Goal: Task Accomplishment & Management: Use online tool/utility

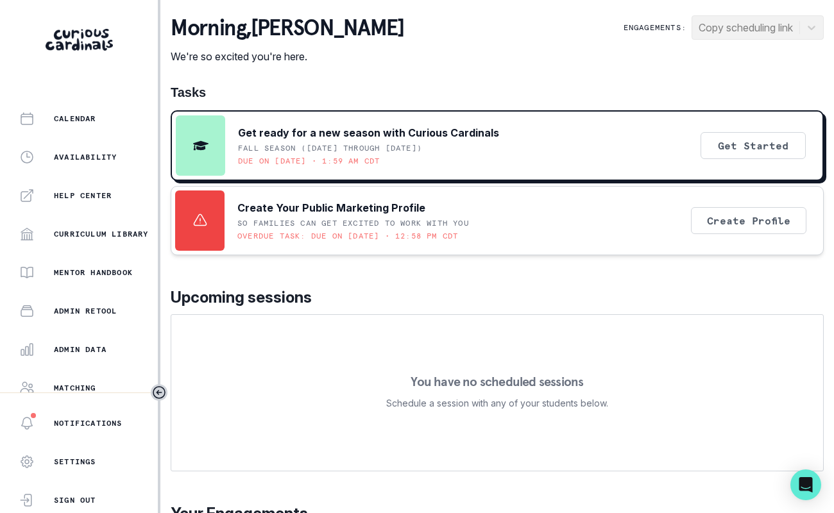
scroll to position [274, 0]
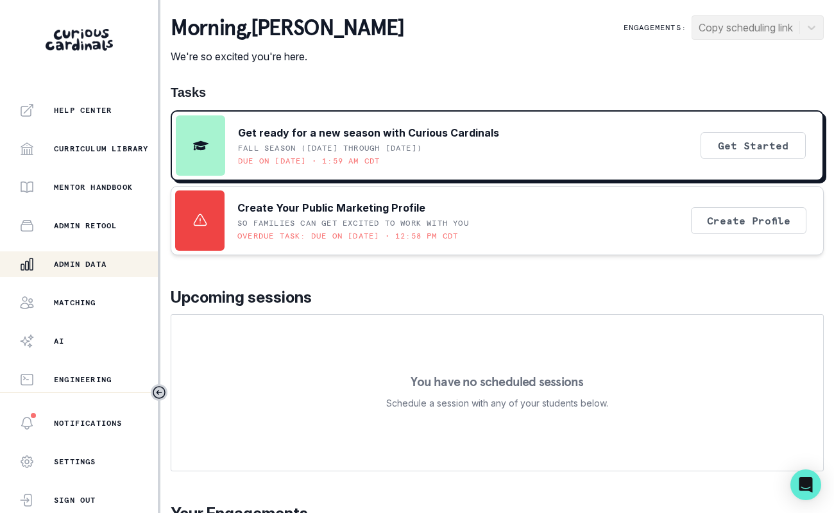
click at [85, 266] on p "Admin Data" at bounding box center [80, 264] width 53 height 10
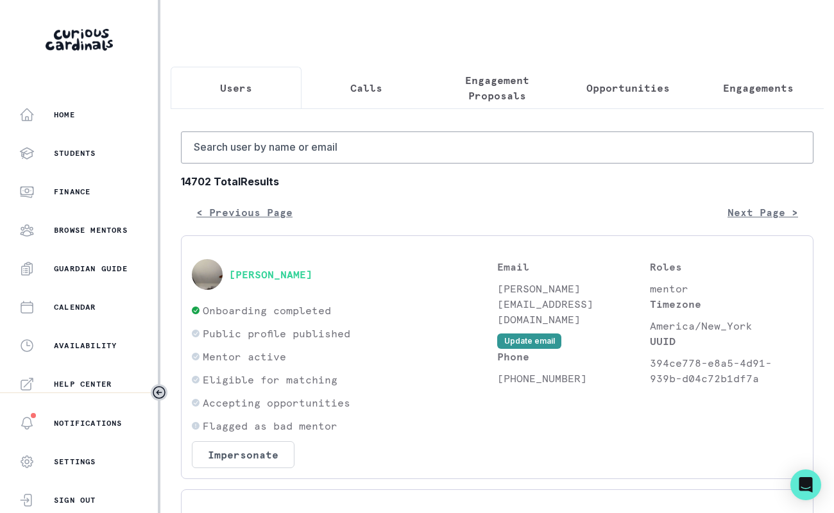
click at [623, 90] on p "Opportunities" at bounding box center [627, 87] width 83 height 15
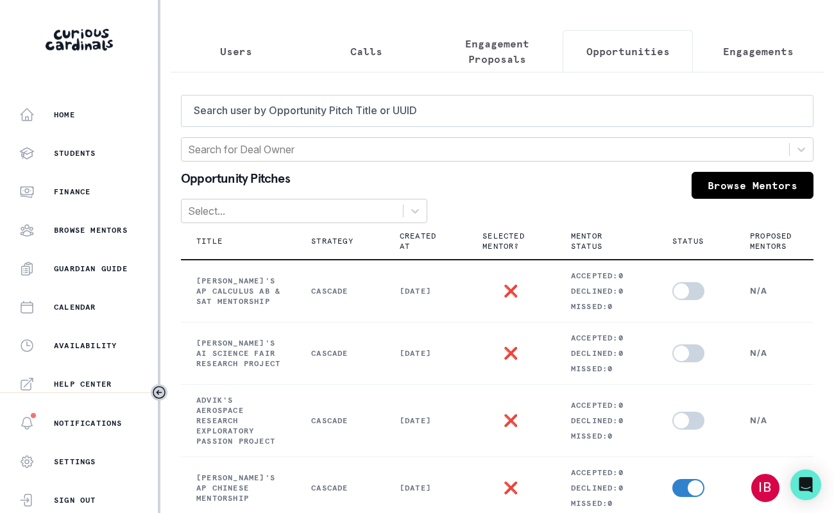
scroll to position [32, 0]
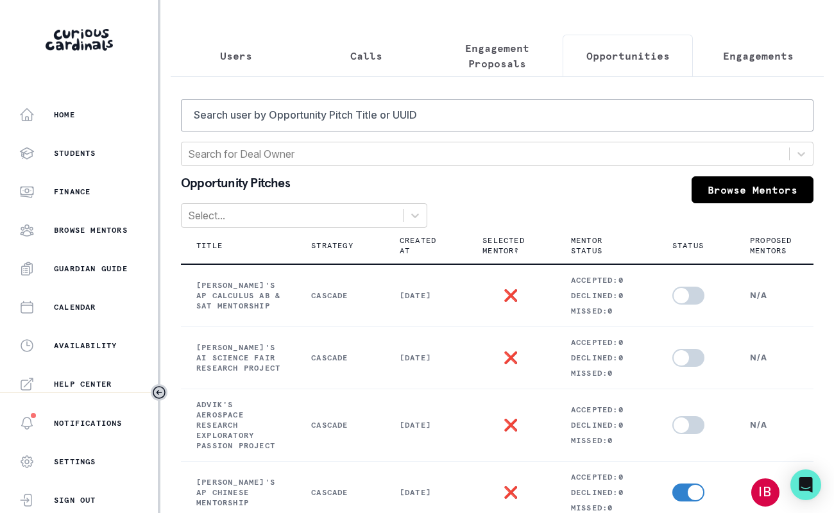
click at [483, 58] on div "Users Calls Engagement Proposals Opportunities Engagements Search user by Oppor…" at bounding box center [497, 466] width 653 height 996
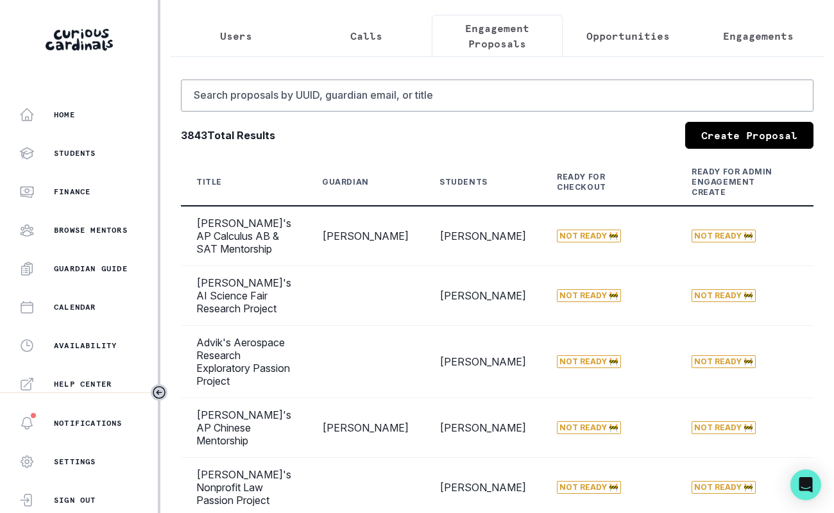
scroll to position [0, 0]
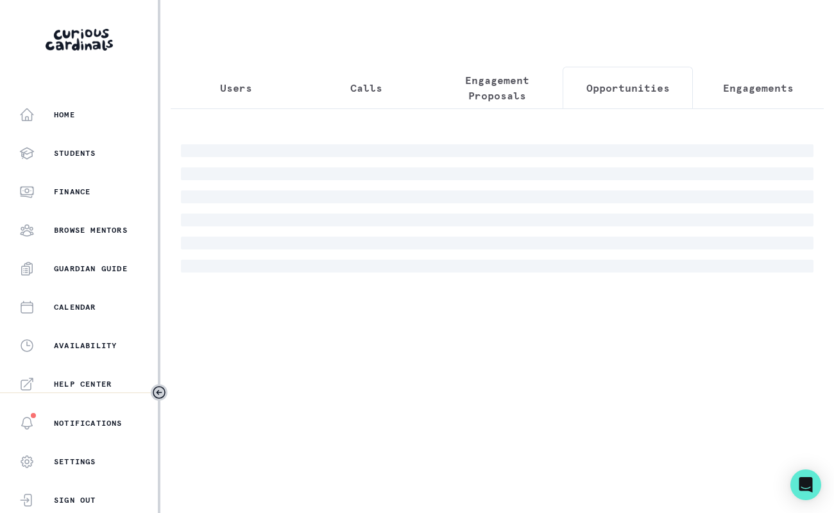
click at [588, 96] on button "Opportunities" at bounding box center [628, 88] width 131 height 42
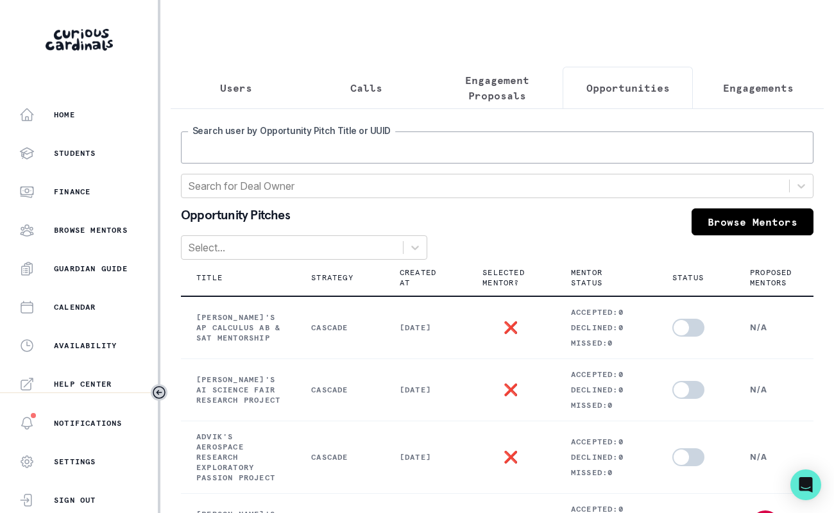
click at [556, 144] on input "Search user by Opportunity Pitch Title or UUID" at bounding box center [497, 148] width 633 height 32
type input "[PERSON_NAME]"
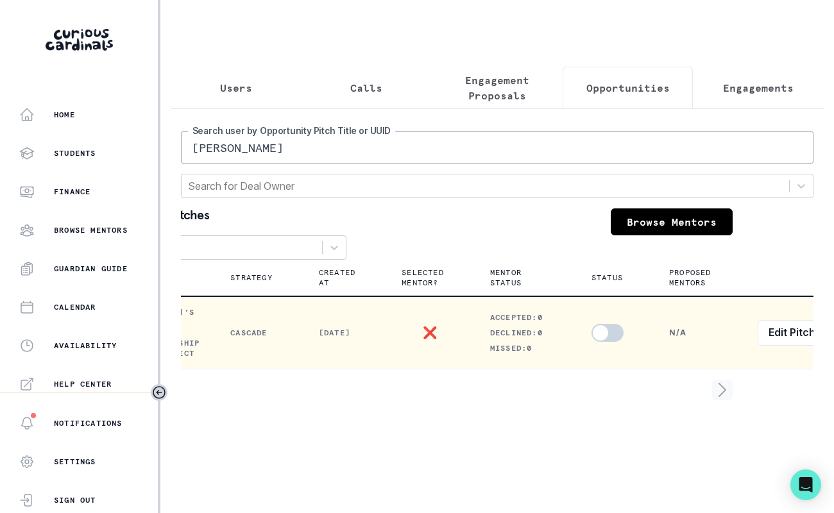
scroll to position [0, 149]
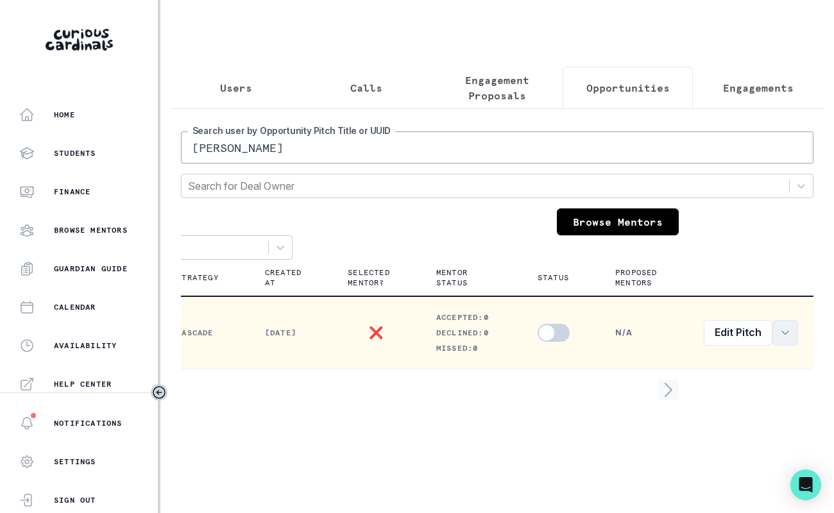
click at [779, 346] on button "row menu" at bounding box center [786, 333] width 26 height 26
click at [737, 375] on button "View order" at bounding box center [710, 376] width 175 height 21
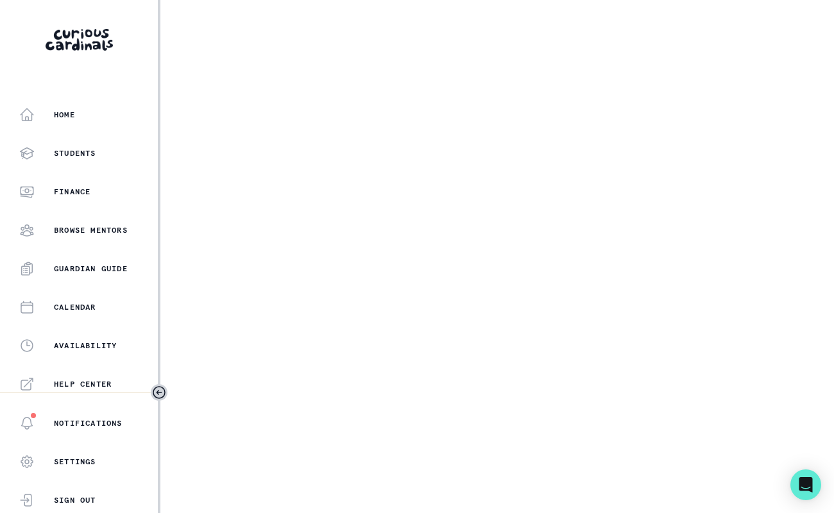
select select "b3713756-4135-4cda-87b8-2c7a26e5960c"
select select "17679a9d-70bd-407f-a820-d213157fa7d8"
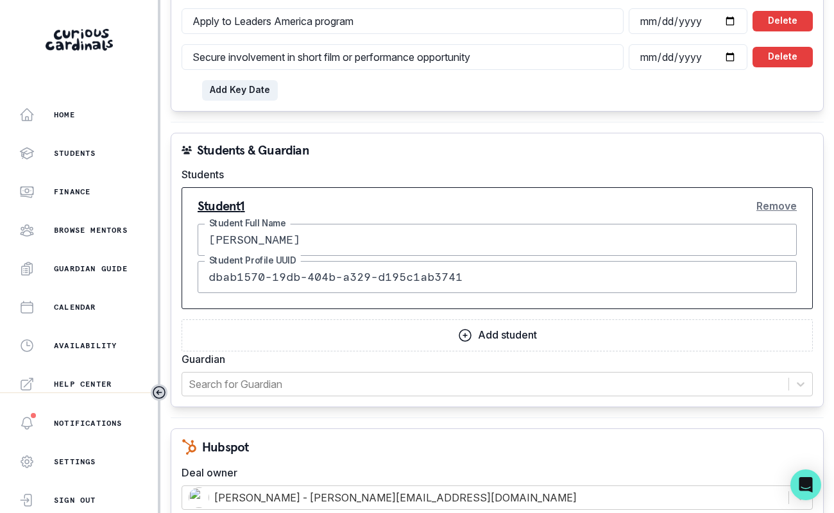
scroll to position [1557, 0]
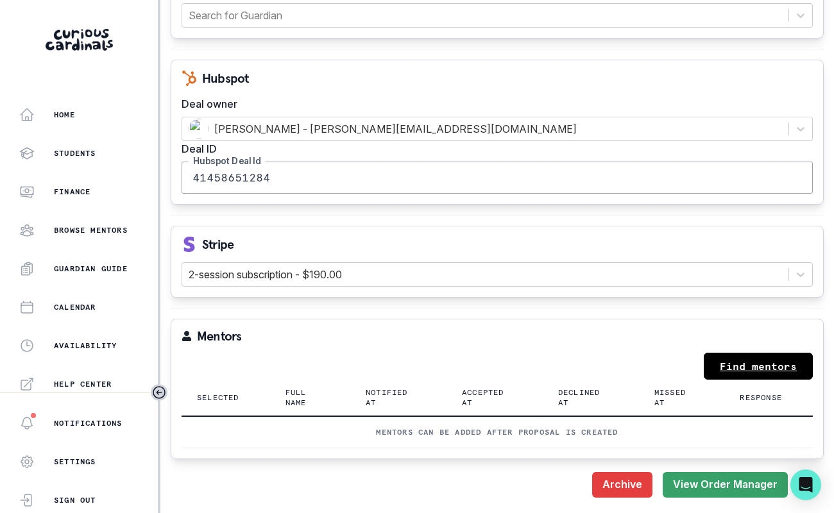
click at [727, 359] on link "Find mentors" at bounding box center [758, 366] width 109 height 27
